Goal: Task Accomplishment & Management: Use online tool/utility

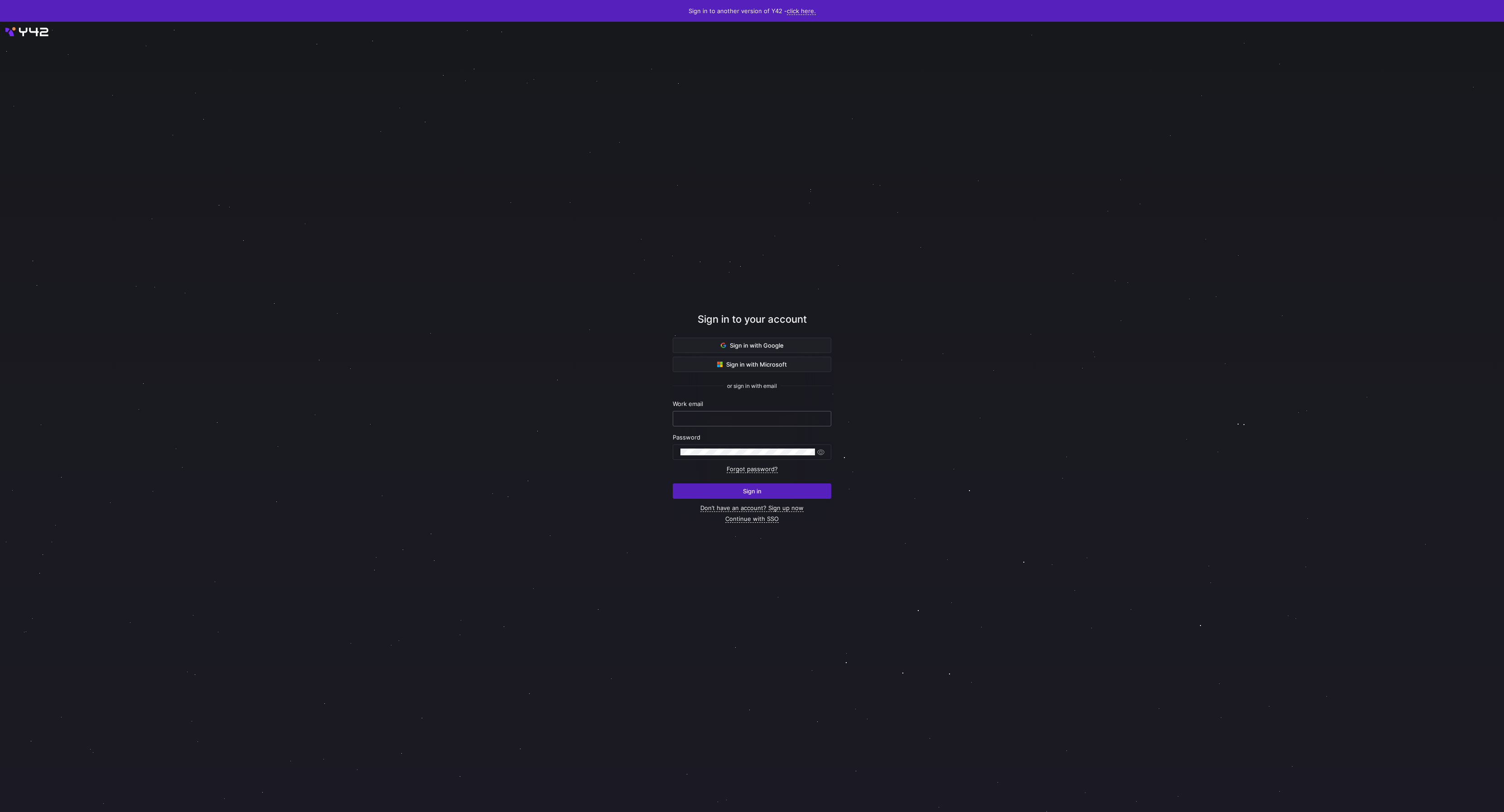
click at [754, 414] on div at bounding box center [751, 418] width 143 height 14
click at [763, 423] on div at bounding box center [751, 418] width 143 height 14
type input "daniel@stackintegrated.com"
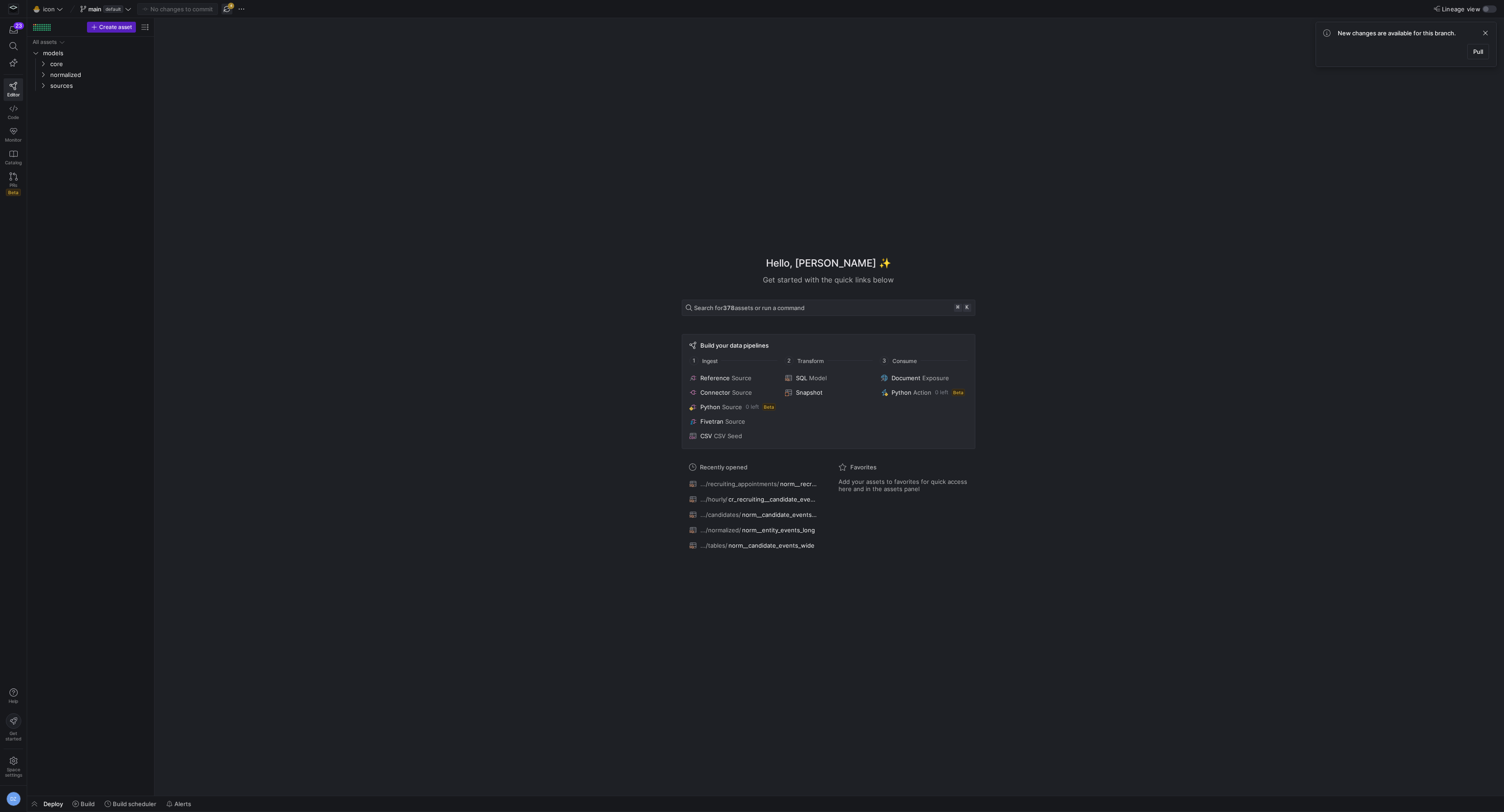
click at [227, 7] on span "button" at bounding box center [226, 9] width 11 height 11
click at [62, 84] on span "sources" at bounding box center [88, 85] width 77 height 11
click at [62, 83] on span "sources" at bounding box center [88, 85] width 77 height 11
click at [63, 72] on span "normalized" at bounding box center [88, 75] width 77 height 11
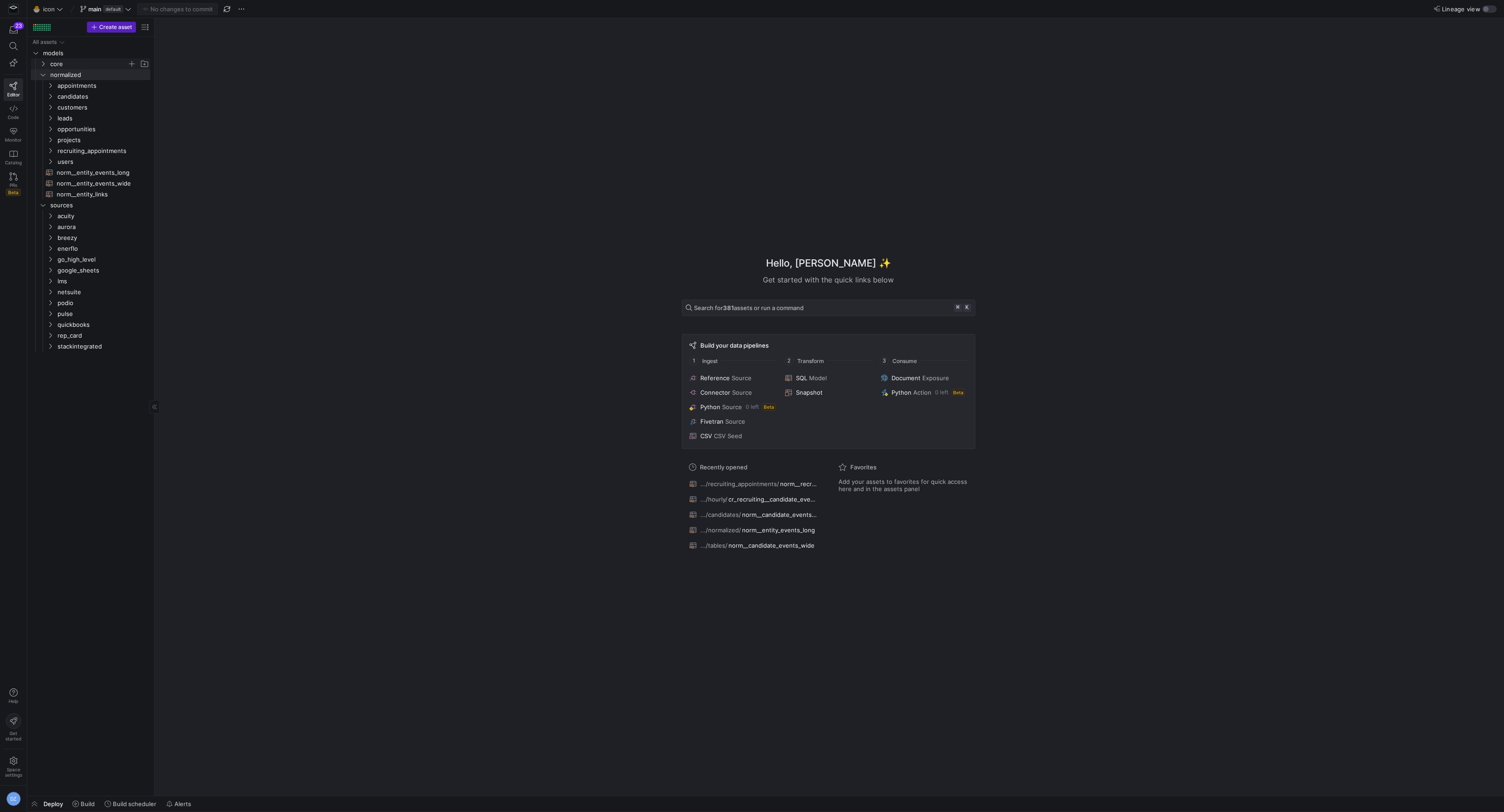
click at [61, 63] on span "core" at bounding box center [88, 63] width 77 height 11
click at [72, 365] on span "podio" at bounding box center [92, 368] width 70 height 11
click at [75, 387] on span "intermediate" at bounding box center [96, 389] width 62 height 11
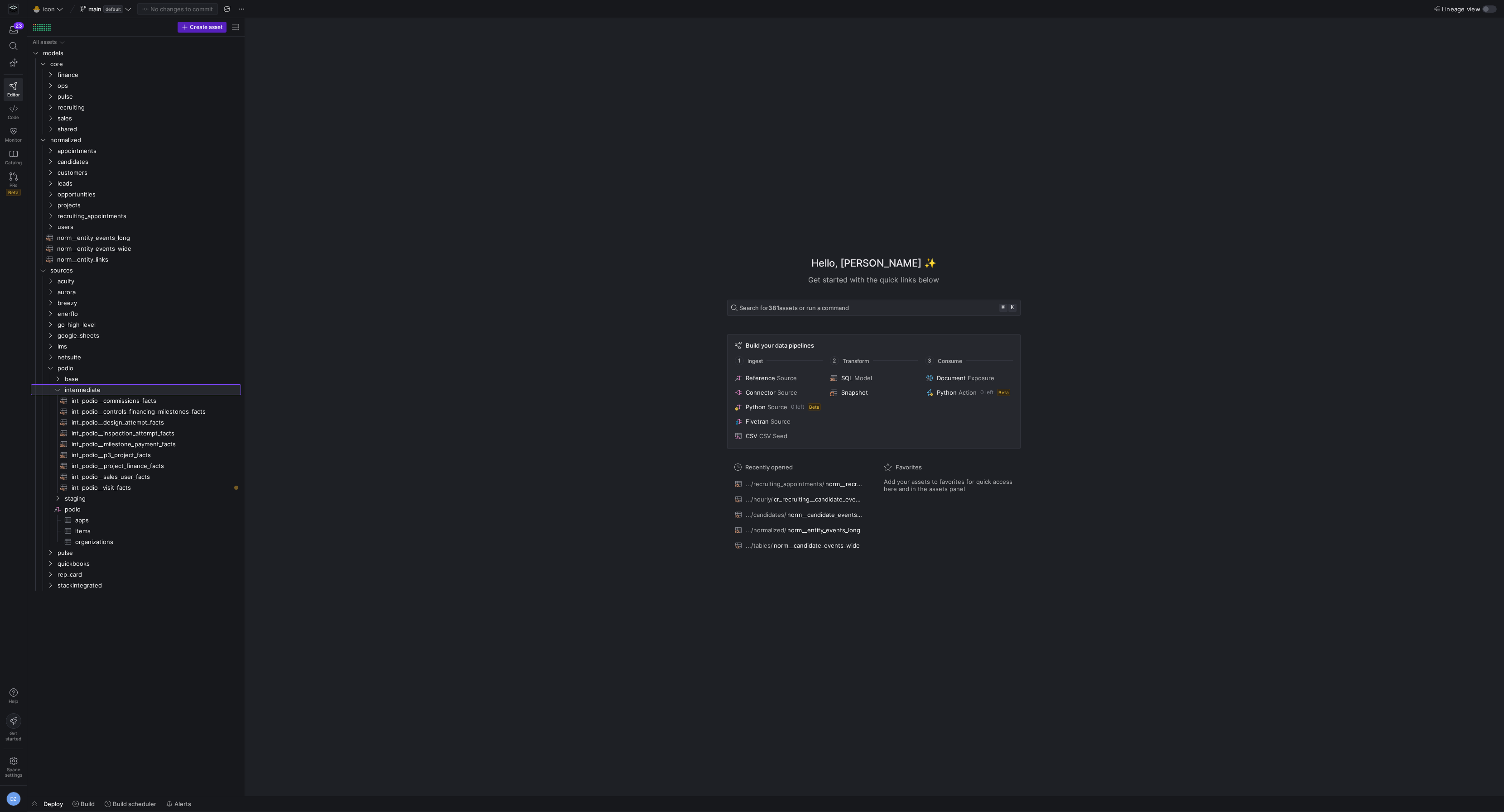
drag, startPoint x: 153, startPoint y: 462, endPoint x: 334, endPoint y: 464, distance: 181.0
click at [155, 486] on span "int_podio__visit_facts​​​​​​​​​​" at bounding box center [152, 487] width 159 height 11
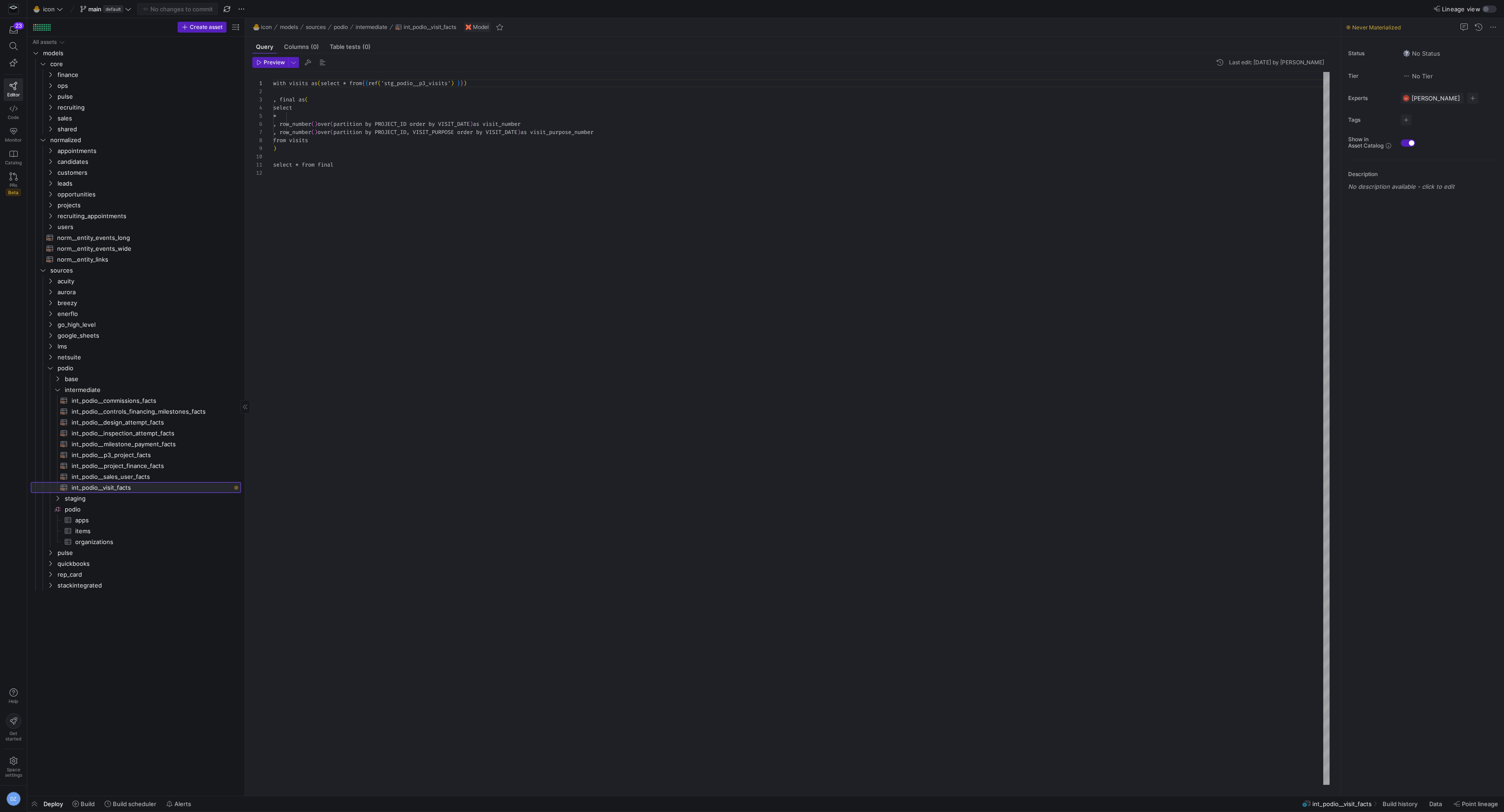
scroll to position [81, 0]
click at [611, 234] on div "with visits as ( select * from { { ref ( 'stg_podio__p3_visits' ) } } ) , final…" at bounding box center [801, 429] width 1056 height 713
click at [561, 167] on div "with visits as ( select * from { { ref ( 'stg_podio__p3_visits' ) } } ) , final…" at bounding box center [801, 429] width 1056 height 713
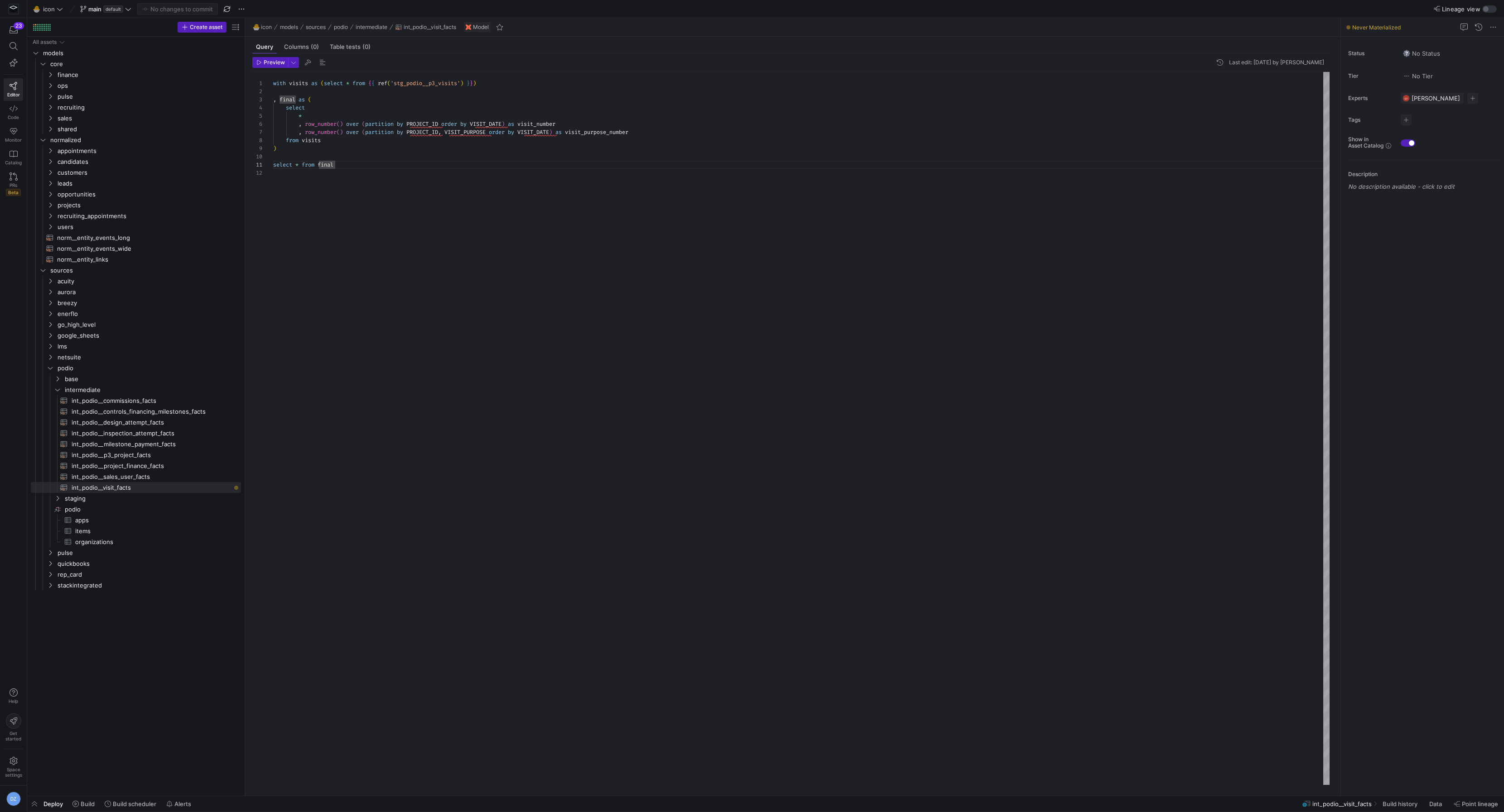
type textarea "with visits as (select * from {{ ref('stg_podio__p3_visits') }}) , final as ( s…"
click at [624, 130] on div "with visits as ( select * from { { ref ( 'stg_podio__p3_visits' ) } } ) , final…" at bounding box center [801, 429] width 1056 height 713
click at [665, 135] on div "with visits as ( select * from { { ref ( 'stg_podio__p3_visits' ) } } ) , final…" at bounding box center [801, 429] width 1056 height 713
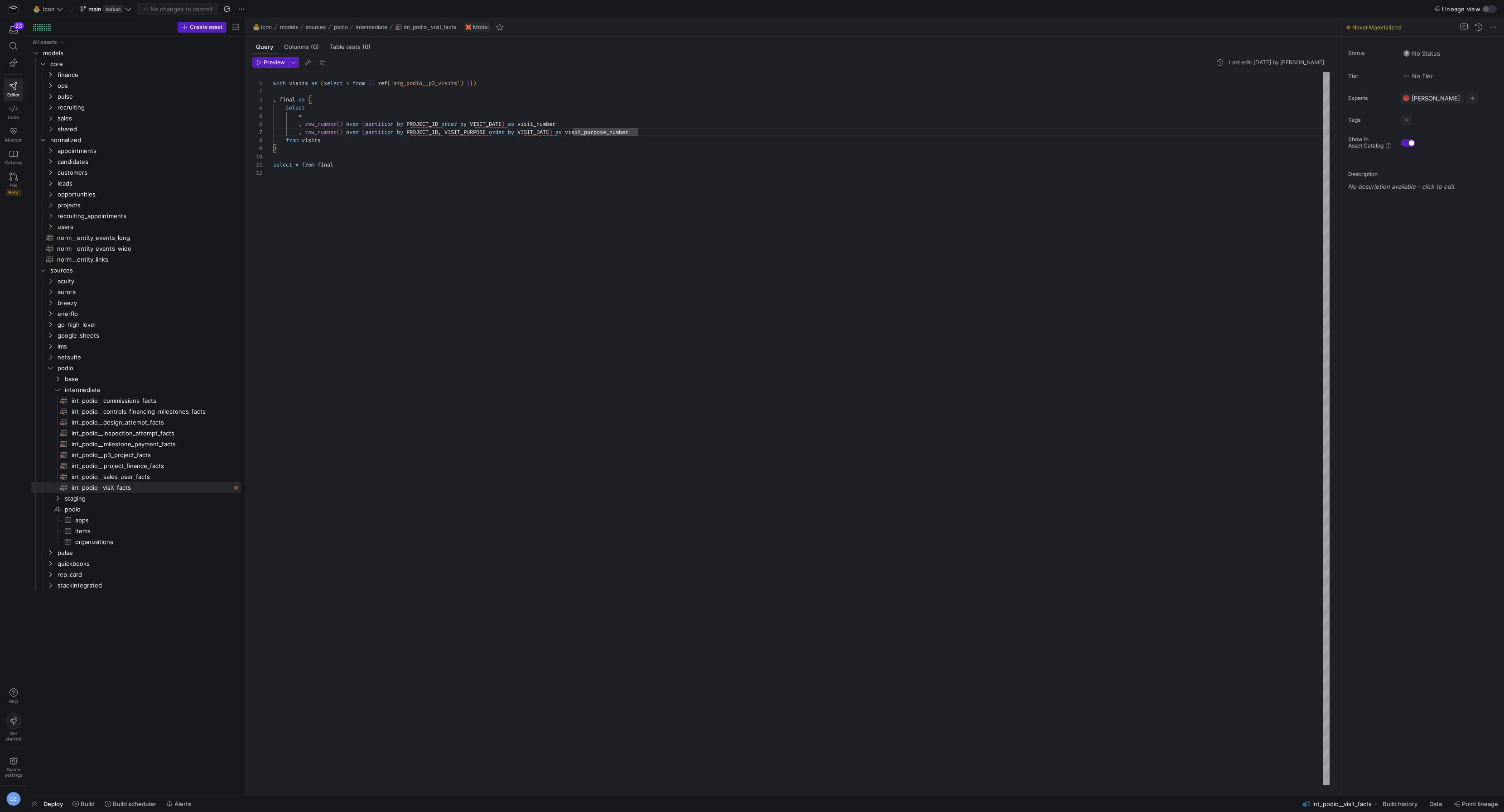
click at [628, 147] on div "with visits as ( select * from { { ref ( 'stg_podio__p3_visits' ) } } ) , final…" at bounding box center [801, 429] width 1056 height 713
click at [642, 152] on div "with visits as ( select * from { { ref ( 'stg_podio__p3_visits' ) } } ) , final…" at bounding box center [801, 429] width 1056 height 713
click at [640, 155] on div "with visits as ( select * from { { ref ( 'stg_podio__p3_visits' ) } } ) , final…" at bounding box center [801, 429] width 1056 height 713
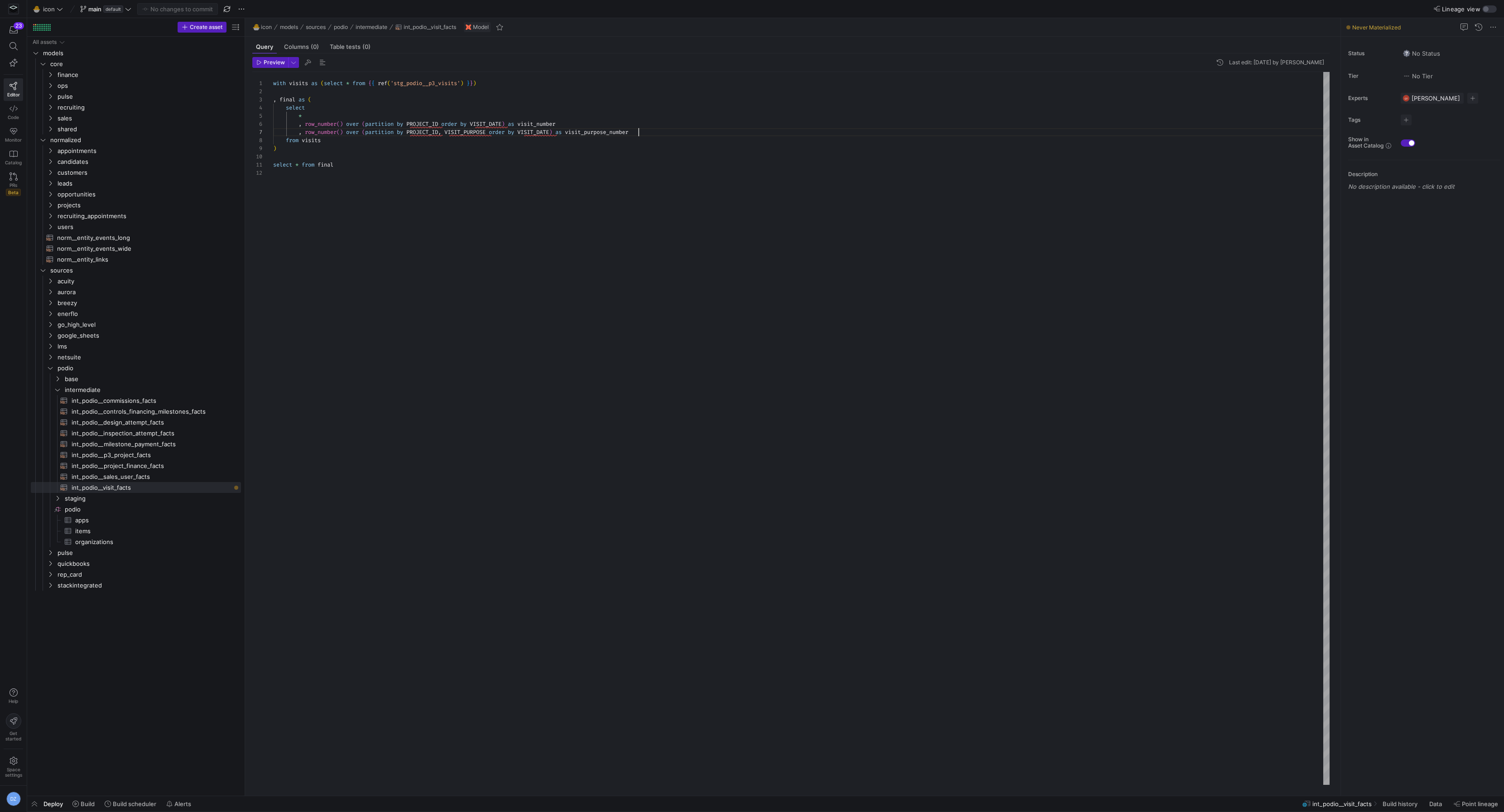
click at [669, 135] on div "with visits as ( select * from { { ref ( 'stg_podio__p3_visits' ) } } ) , final…" at bounding box center [801, 429] width 1056 height 713
click at [414, 136] on div "with visits as ( select * from { { ref ( 'stg_podio__p3_visits' ) } } ) , final…" at bounding box center [801, 429] width 1056 height 713
click at [431, 134] on div "with visits as ( select * from { { ref ( 'stg_podio__p3_visits' ) } } ) , final…" at bounding box center [801, 429] width 1056 height 713
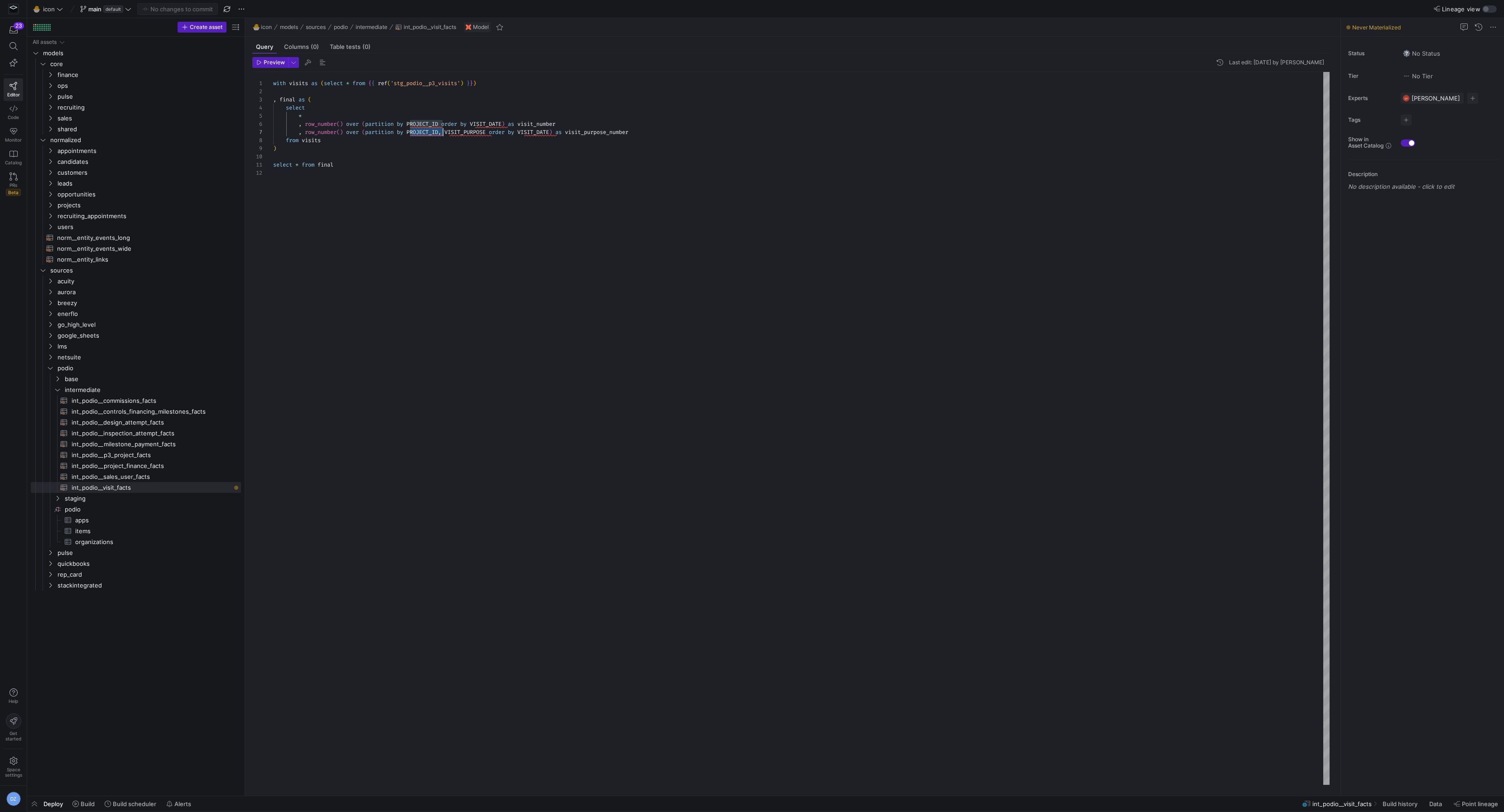
click at [481, 135] on div "with visits as ( select * from { { ref ( 'stg_podio__p3_visits' ) } } ) , final…" at bounding box center [801, 429] width 1056 height 713
click at [411, 131] on div "with visits as ( select * from { { ref ( 'stg_podio__p3_visits' ) } } ) , final…" at bounding box center [801, 429] width 1056 height 713
click at [471, 133] on div "with visits as ( select * from { { ref ( 'stg_podio__p3_visits' ) } } ) , final…" at bounding box center [801, 429] width 1056 height 713
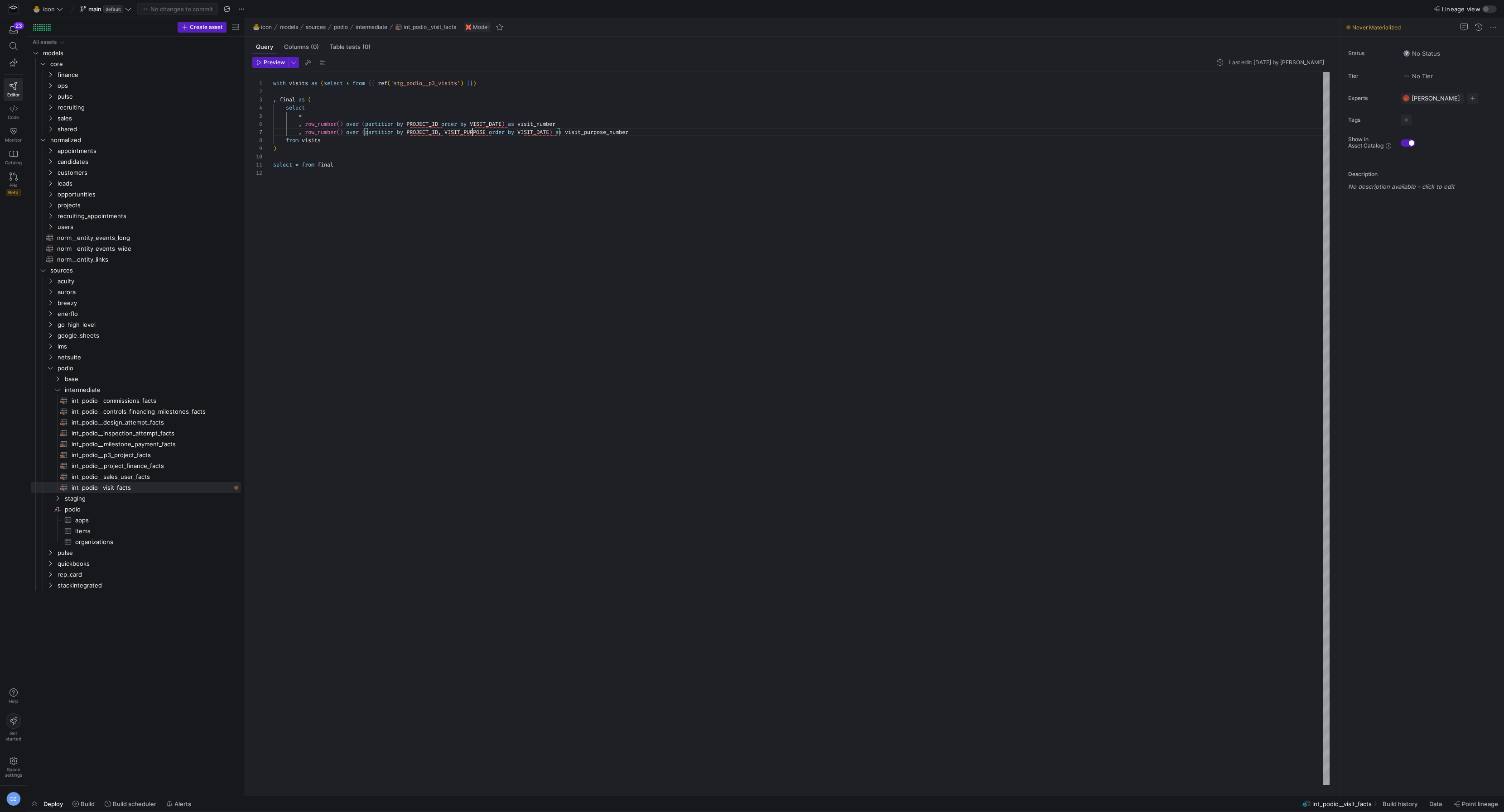
click at [471, 133] on div "with visits as ( select * from { { ref ( 'stg_podio__p3_visits' ) } } ) , final…" at bounding box center [801, 429] width 1056 height 713
click at [616, 134] on div "with visits as ( select * from { { ref ( 'stg_podio__p3_visits' ) } } ) , final…" at bounding box center [801, 429] width 1056 height 713
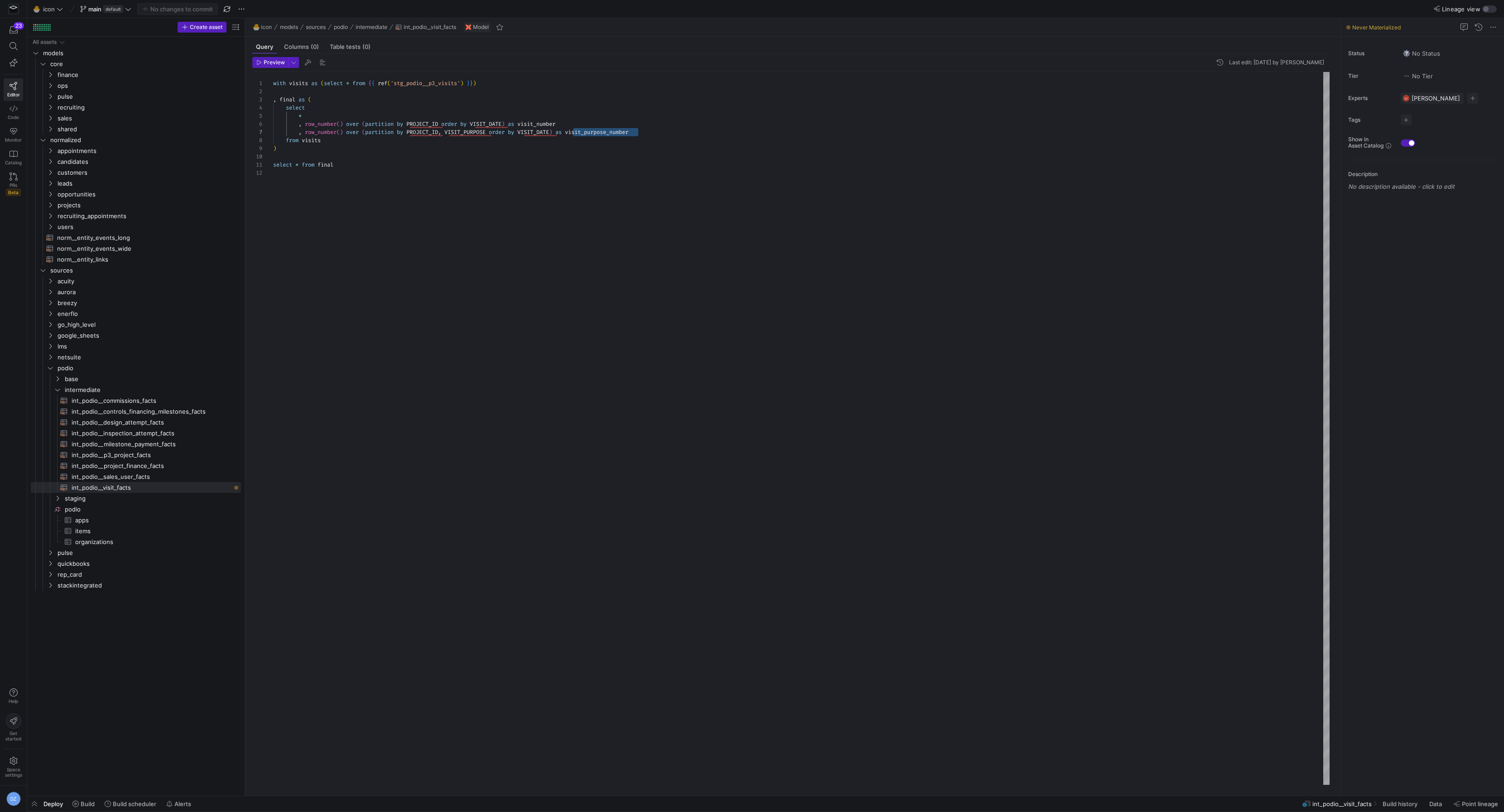
click at [564, 154] on div "with visits as ( select * from { { ref ( 'stg_podio__p3_visits' ) } } ) , final…" at bounding box center [801, 429] width 1056 height 713
click at [536, 149] on div "with visits as ( select * from { { ref ( 'stg_podio__p3_visits' ) } } ) , final…" at bounding box center [801, 429] width 1056 height 713
click at [530, 154] on div "with visits as ( select * from { { ref ( 'stg_podio__p3_visits' ) } } ) , final…" at bounding box center [801, 429] width 1056 height 713
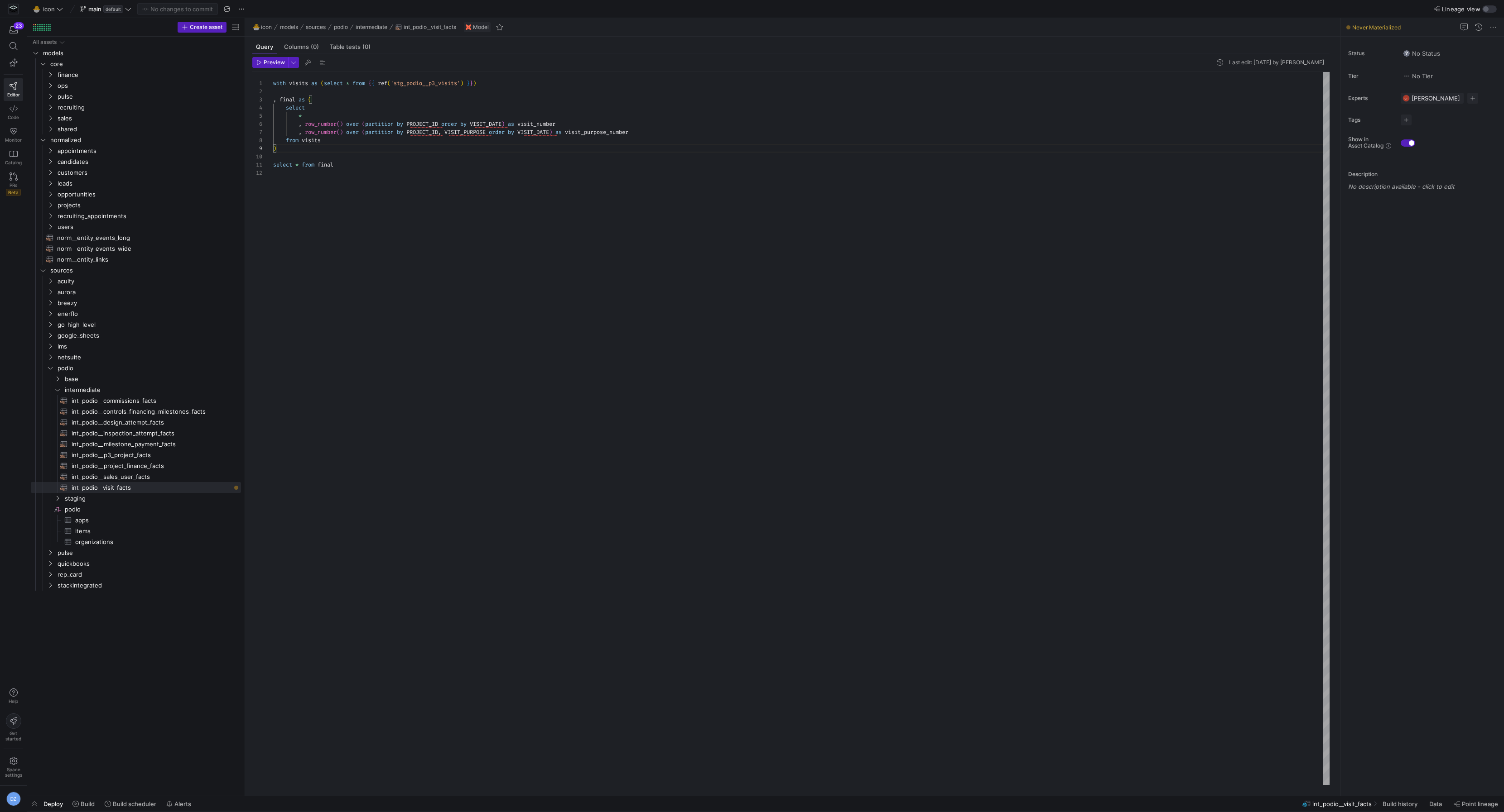
scroll to position [74, 0]
click at [532, 146] on div "with visits as ( select * from { { ref ( 'stg_podio__p3_visits' ) } } ) , final…" at bounding box center [801, 429] width 1056 height 713
click at [530, 152] on div "with visits as ( select * from { { ref ( 'stg_podio__p3_visits' ) } } ) , final…" at bounding box center [801, 429] width 1056 height 713
click at [530, 154] on div "with visits as ( select * from { { ref ( 'stg_podio__p3_visits' ) } } ) , final…" at bounding box center [801, 429] width 1056 height 713
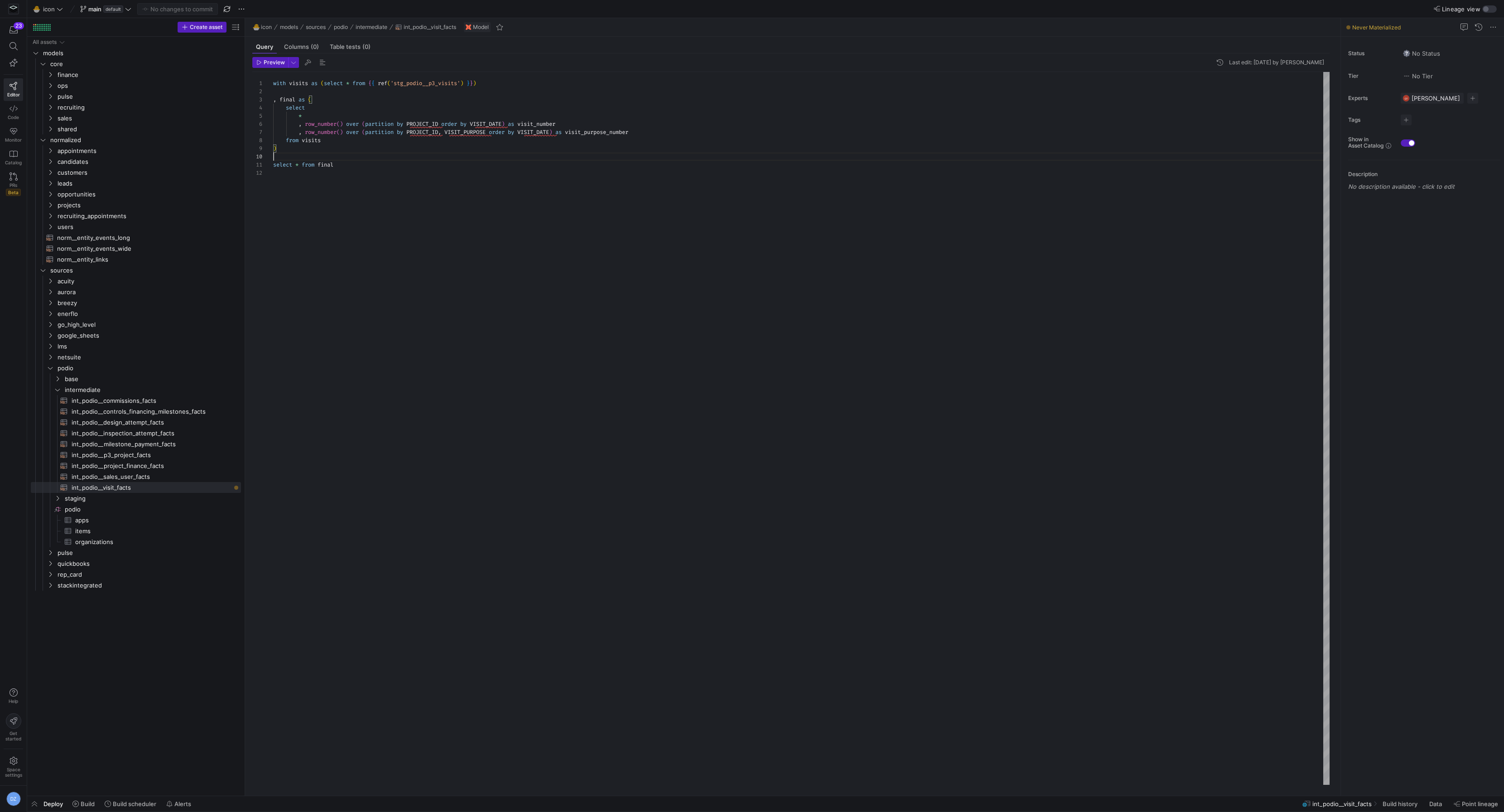
scroll to position [74, 0]
click at [531, 149] on div "with visits as ( select * from { { ref ( 'stg_podio__p3_visits' ) } } ) , final…" at bounding box center [801, 429] width 1056 height 713
click at [528, 155] on div "with visits as ( select * from { { ref ( 'stg_podio__p3_visits' ) } } ) , final…" at bounding box center [801, 429] width 1056 height 713
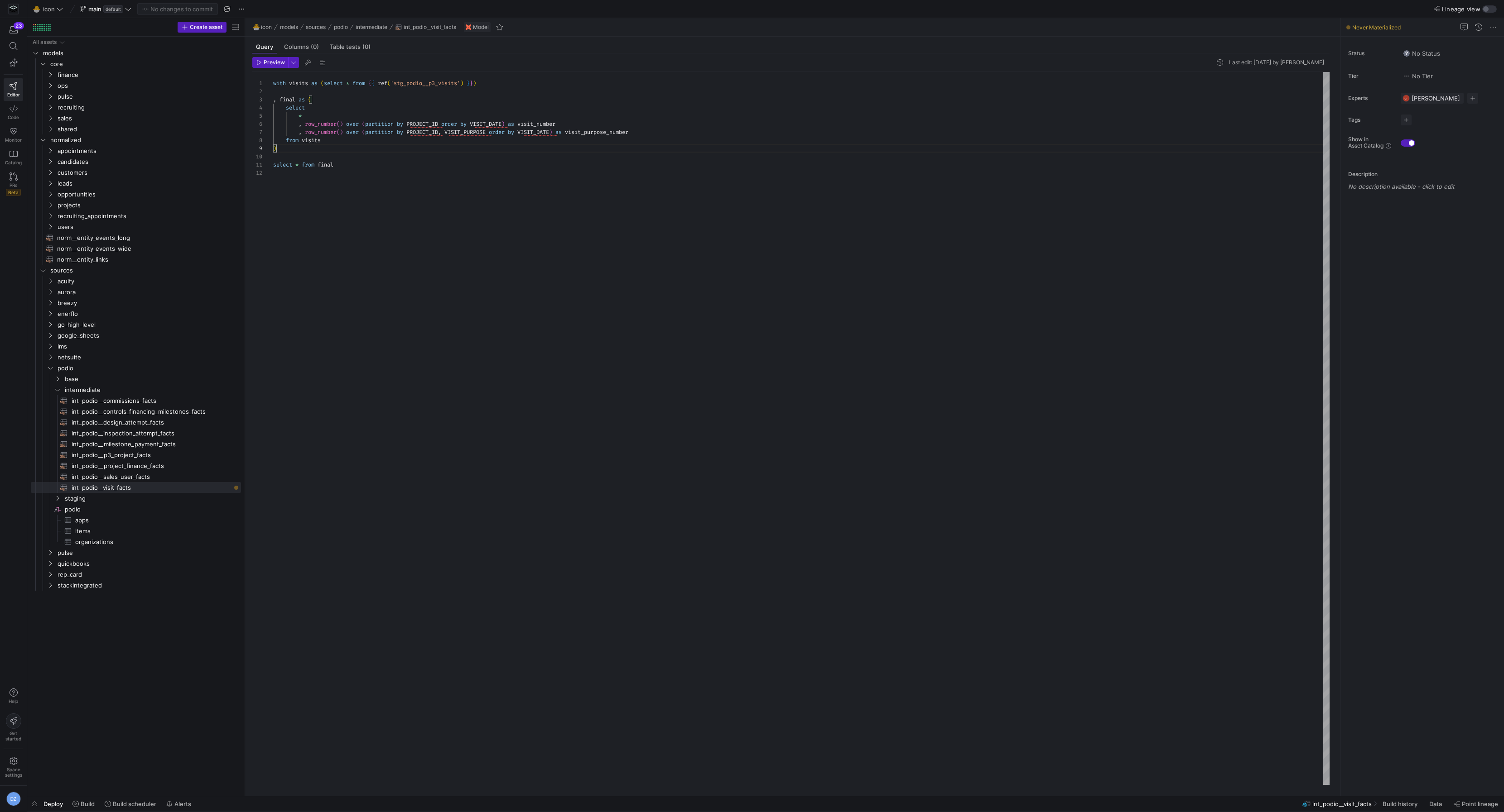
click at [529, 151] on div "with visits as ( select * from { { ref ( 'stg_podio__p3_visits' ) } } ) , final…" at bounding box center [801, 429] width 1056 height 713
click at [657, 133] on div "with visits as ( select * from { { ref ( 'stg_podio__p3_visits' ) } } ) , final…" at bounding box center [801, 429] width 1056 height 713
click at [644, 146] on div "with visits as ( select * from { { ref ( 'stg_podio__p3_visits' ) } } ) , final…" at bounding box center [801, 429] width 1056 height 713
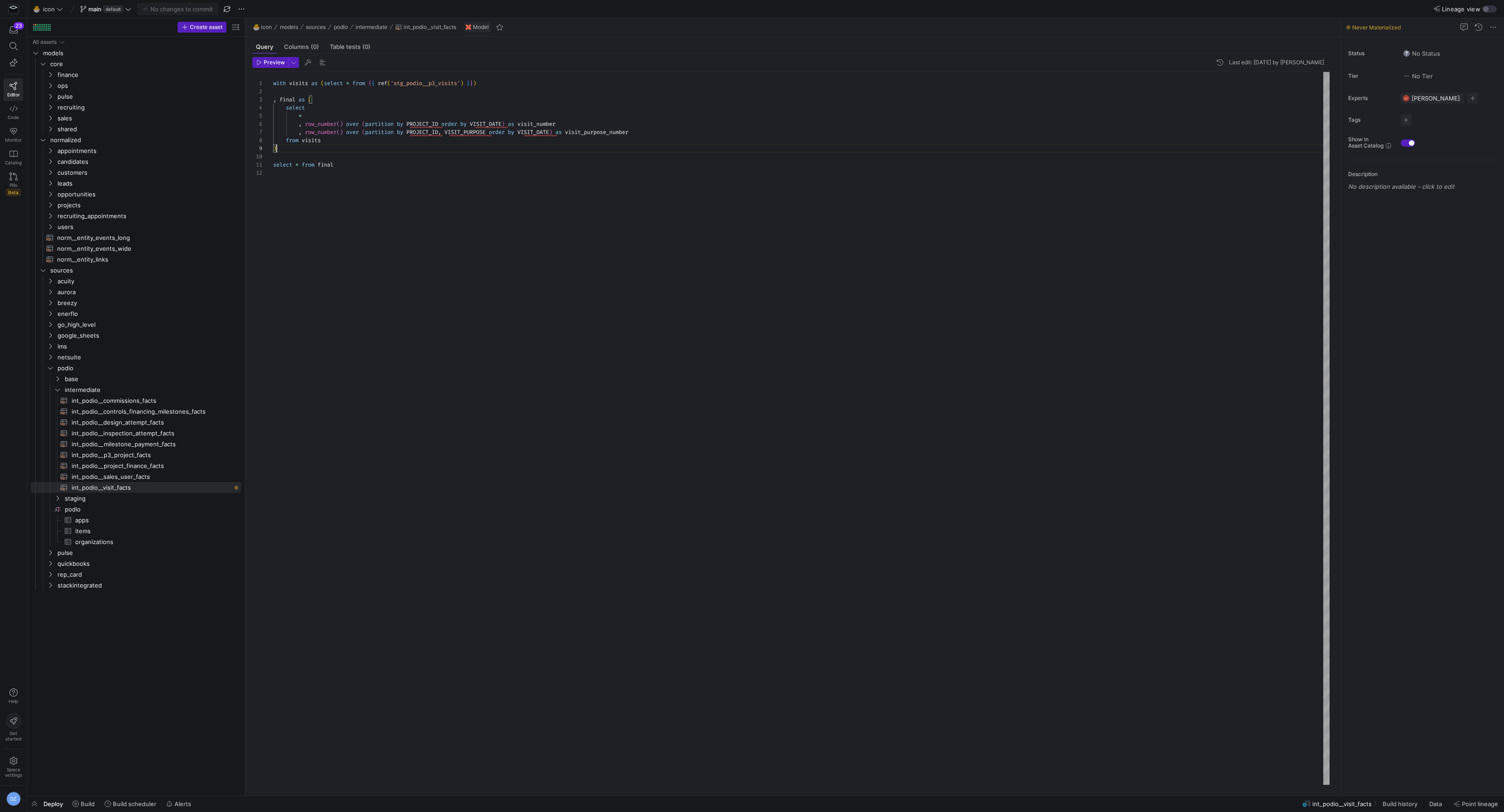
scroll to position [65, 3]
